Goal: Task Accomplishment & Management: Use online tool/utility

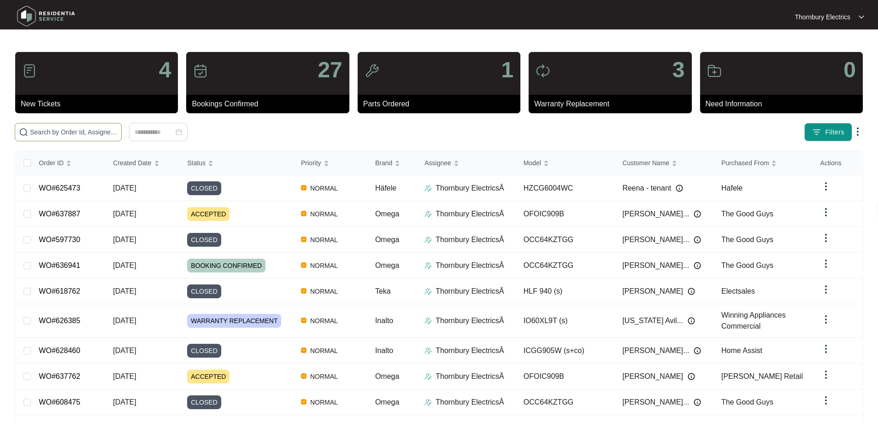
click at [117, 134] on input "text" at bounding box center [74, 132] width 88 height 10
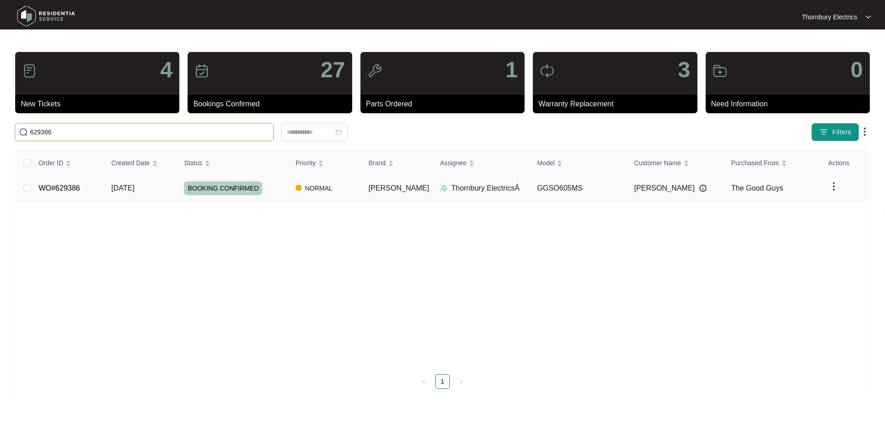
type input "629386"
click at [214, 189] on span "BOOKING CONFIRMED" at bounding box center [223, 189] width 78 height 14
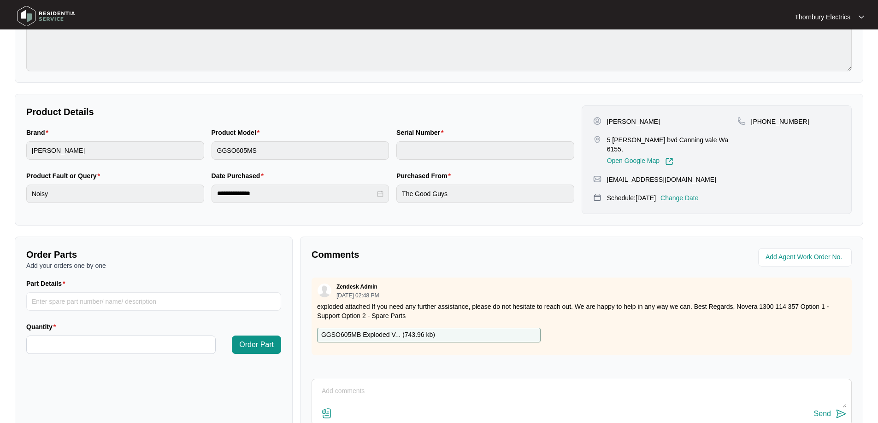
scroll to position [138, 0]
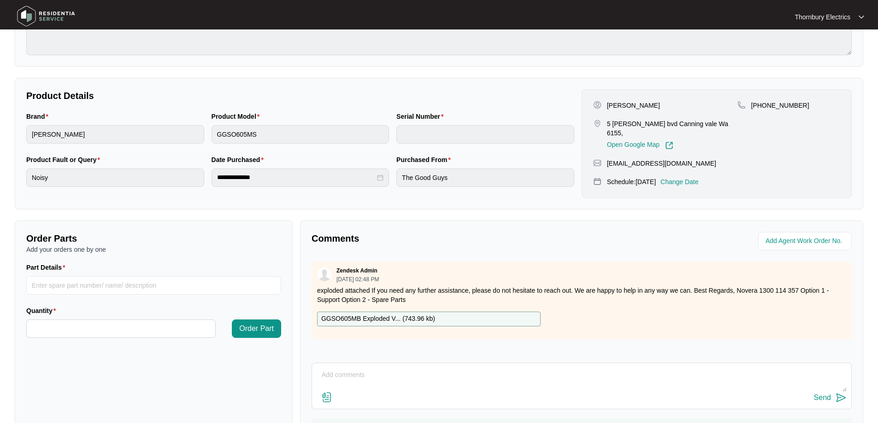
click at [379, 370] on textarea at bounding box center [582, 380] width 530 height 24
click at [365, 371] on textarea at bounding box center [582, 380] width 530 height 24
paste textarea "Called out to [PERSON_NAME] 60cm as fan was making a loud noise and now not wor…"
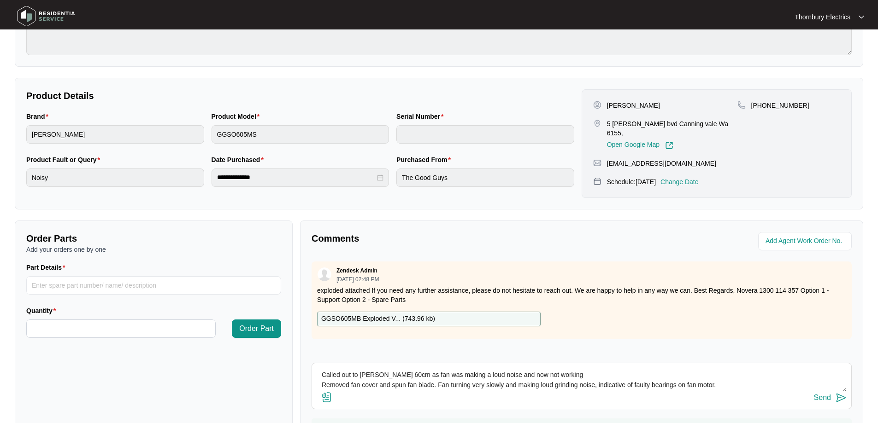
scroll to position [17, 0]
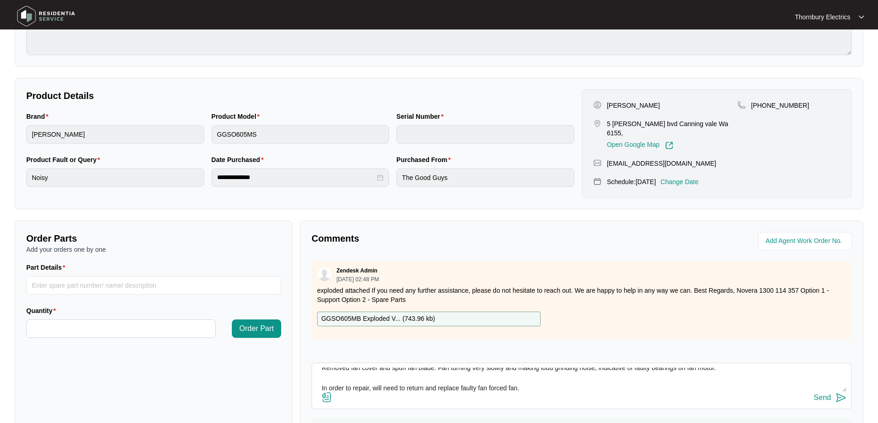
click at [550, 385] on textarea "Called out to [PERSON_NAME] 60cm as fan was making a loud noise and now not wor…" at bounding box center [582, 380] width 530 height 24
paste textarea "SP10029 fan motor"
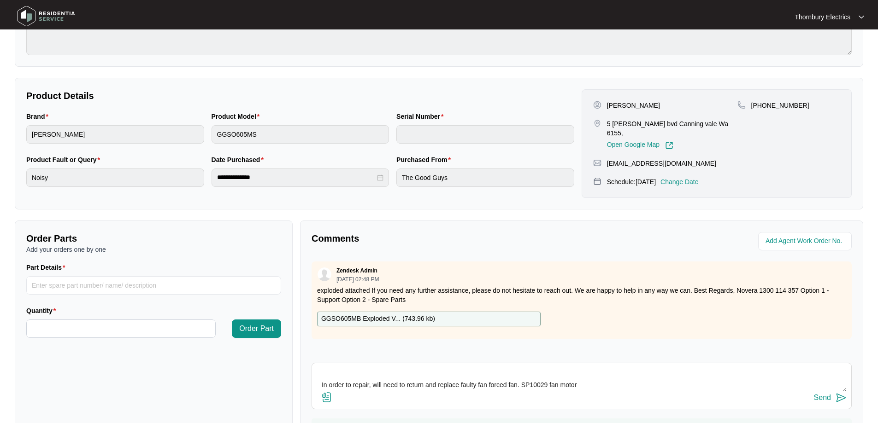
click at [352, 385] on textarea "Called out to [PERSON_NAME] 60cm as fan was making a loud noise and now not wor…" at bounding box center [582, 380] width 530 height 24
paste textarea "[PERSON_NAME] Oven GGSO605MS / 24130410"
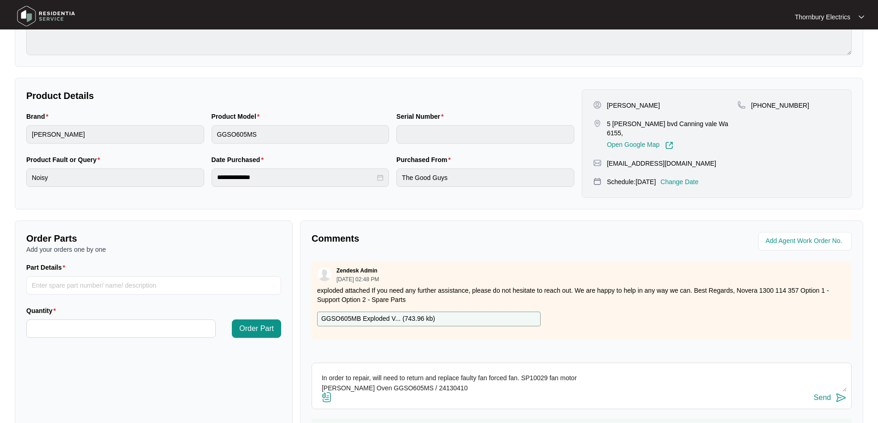
type textarea "Called out to [PERSON_NAME] 60cm as fan was making a loud noise and now not wor…"
click at [841, 394] on img at bounding box center [840, 398] width 11 height 11
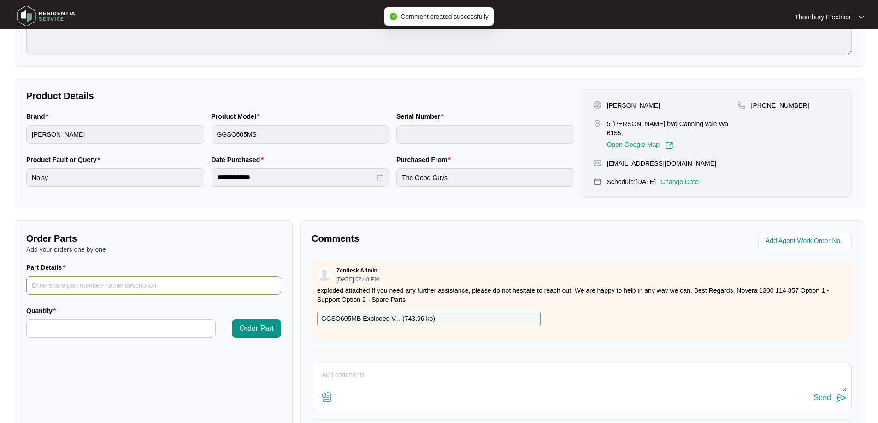
click at [106, 288] on input "Part Details" at bounding box center [153, 285] width 255 height 18
paste input "SP10029 fan motor"
type input "SP10029 fan motor"
click at [76, 320] on div at bounding box center [120, 329] width 189 height 18
click at [81, 325] on input "Quantity" at bounding box center [121, 329] width 188 height 18
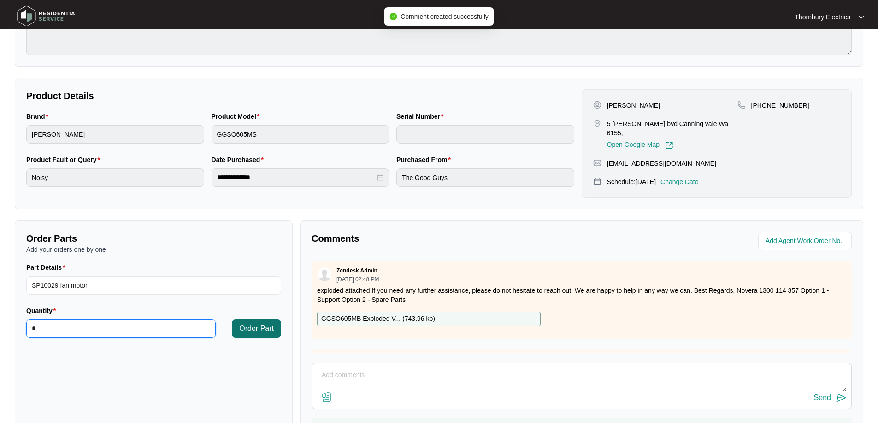
type input "*"
click at [248, 329] on span "Order Part" at bounding box center [256, 328] width 35 height 11
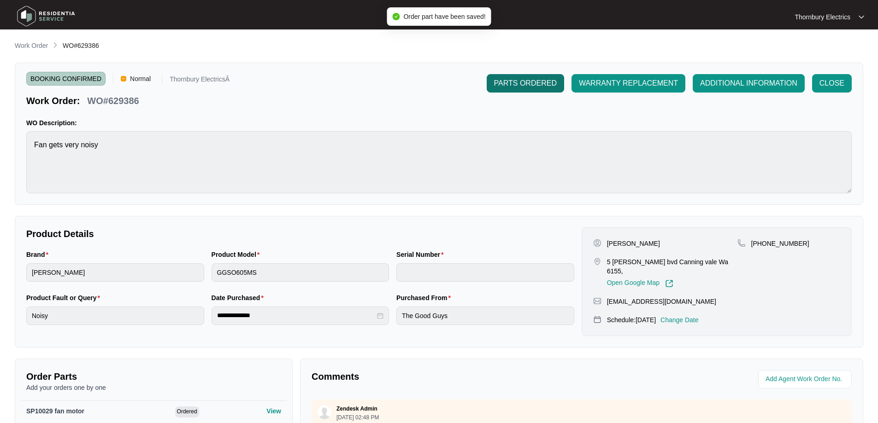
click at [556, 79] on span "PARTS ORDERED" at bounding box center [525, 83] width 63 height 11
